Goal: Check status

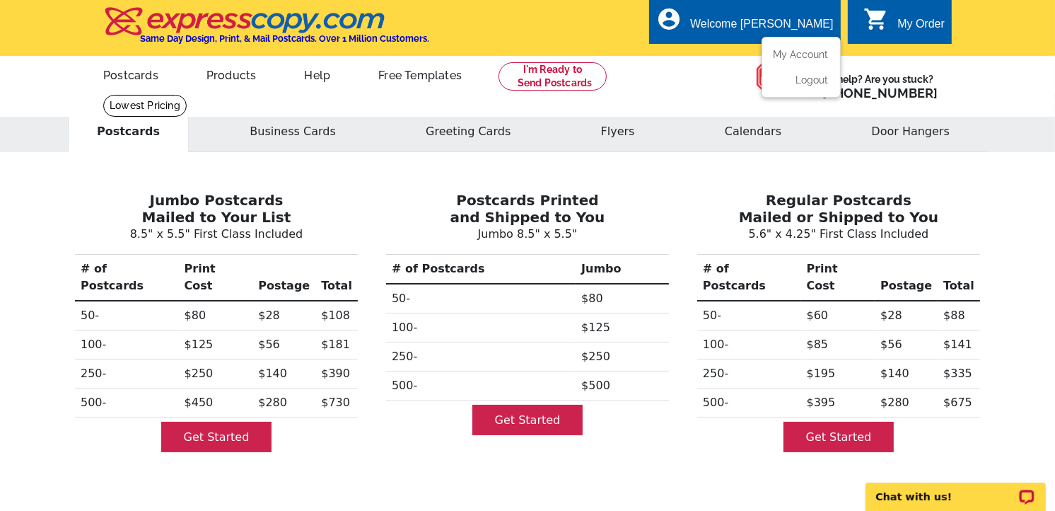
click at [793, 20] on div "Welcome [PERSON_NAME]" at bounding box center [761, 28] width 143 height 20
click at [783, 51] on link "My Account" at bounding box center [798, 54] width 61 height 13
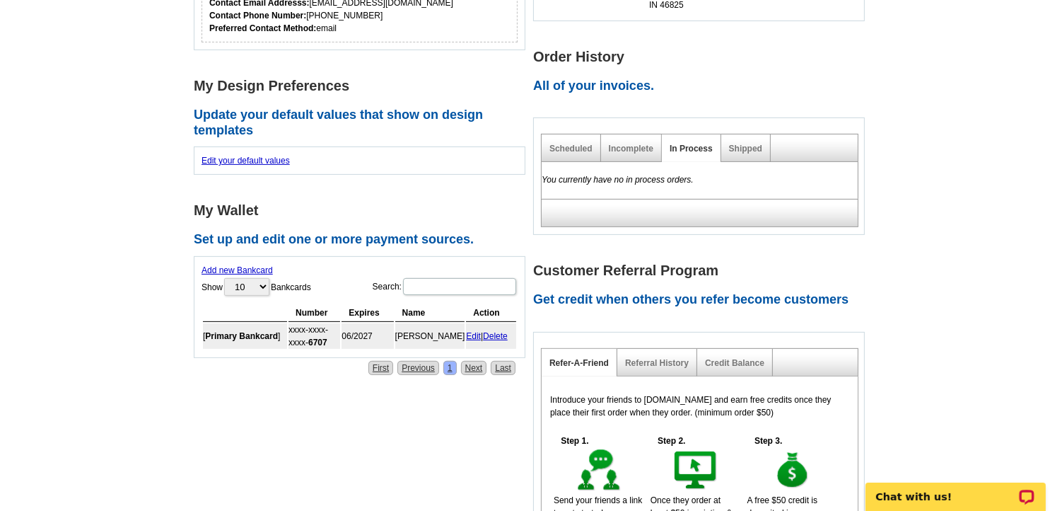
scroll to position [392, 0]
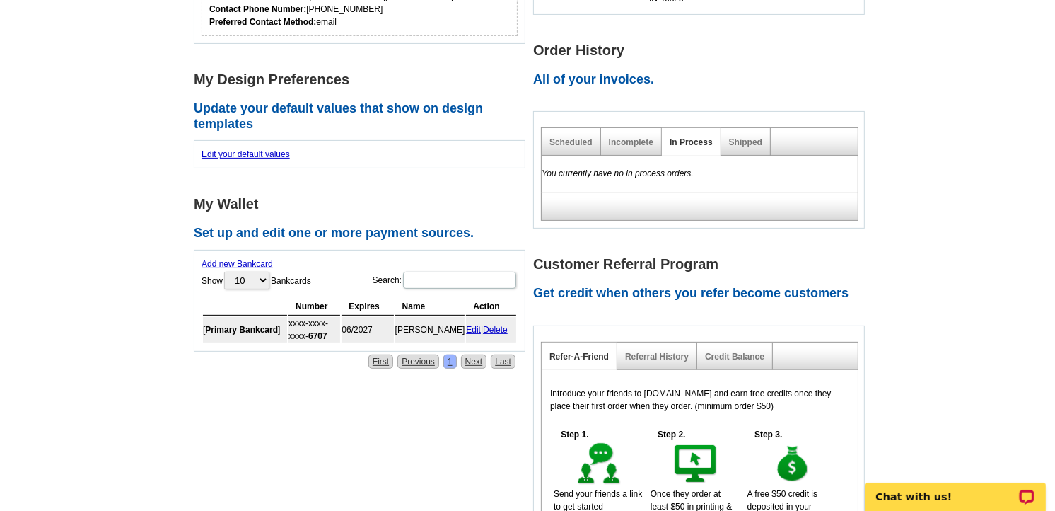
click at [725, 128] on div "Shipped" at bounding box center [745, 142] width 49 height 28
click at [743, 137] on link "Shipped" at bounding box center [745, 142] width 33 height 10
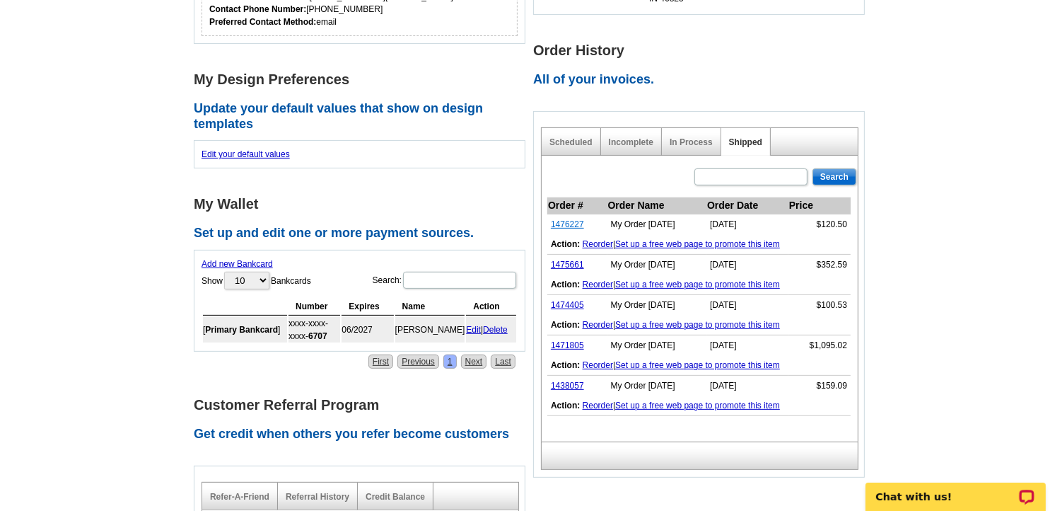
click at [562, 219] on link "1476227" at bounding box center [567, 224] width 33 height 10
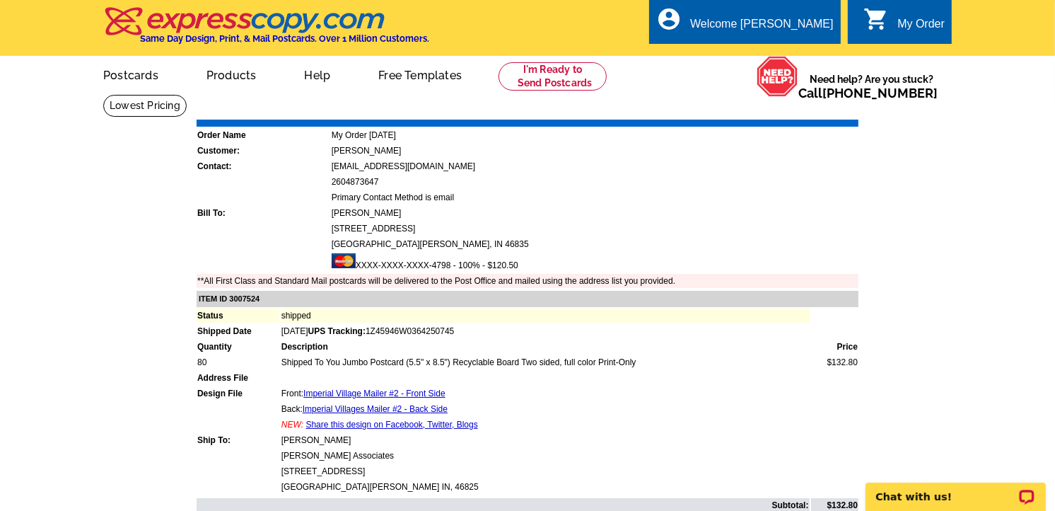
drag, startPoint x: 485, startPoint y: 320, endPoint x: 392, endPoint y: 323, distance: 93.4
click at [392, 324] on td "[DATE] UPS Tracking: 1Z45946W0364250745" at bounding box center [545, 331] width 529 height 14
copy span "1Z45946W0364250745"
